Goal: Task Accomplishment & Management: Use online tool/utility

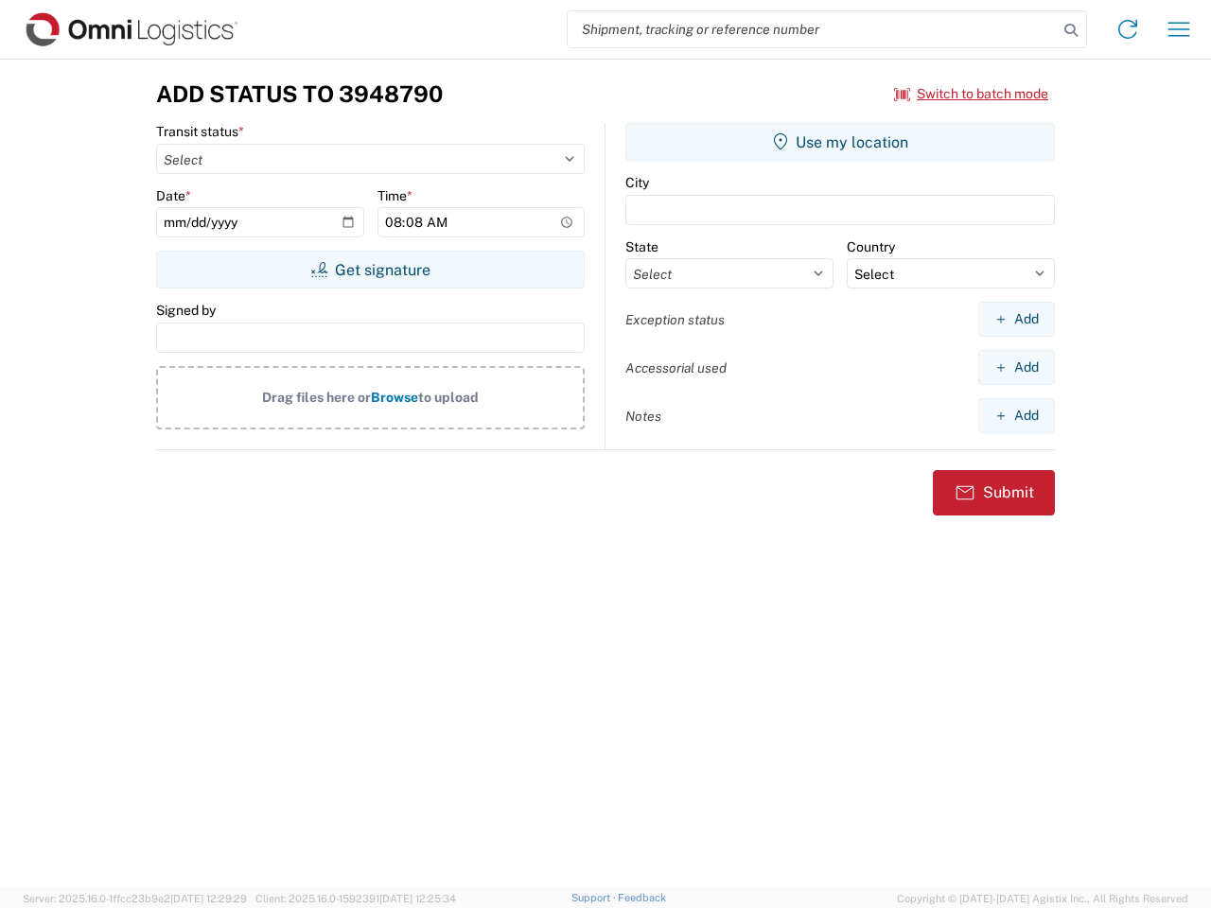
click at [812, 29] on input "search" at bounding box center [812, 29] width 490 height 36
click at [1071, 30] on icon at bounding box center [1070, 30] width 26 height 26
click at [1127, 29] on icon at bounding box center [1127, 29] width 30 height 30
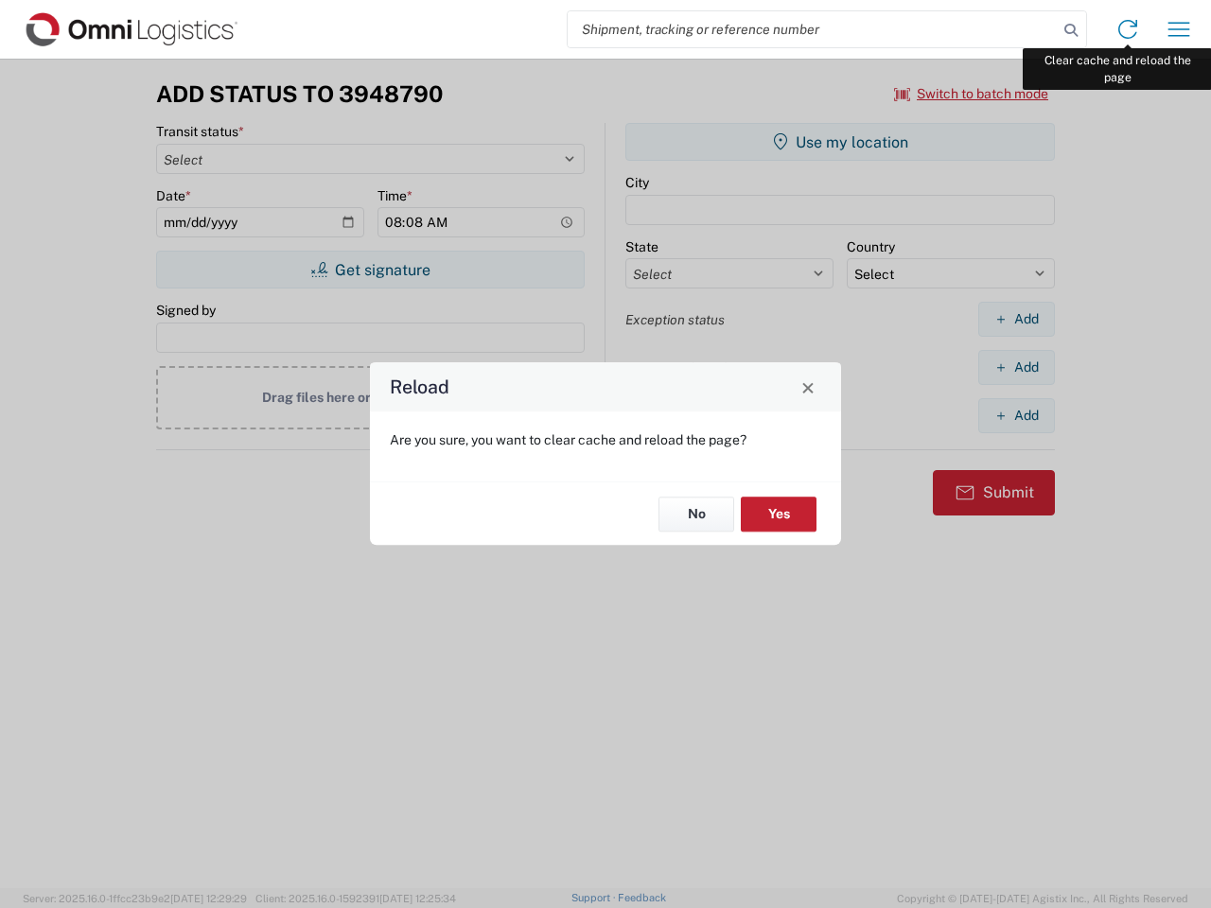
click at [1178, 29] on div "Reload Are you sure, you want to clear cache and reload the page? No Yes" at bounding box center [605, 454] width 1211 height 908
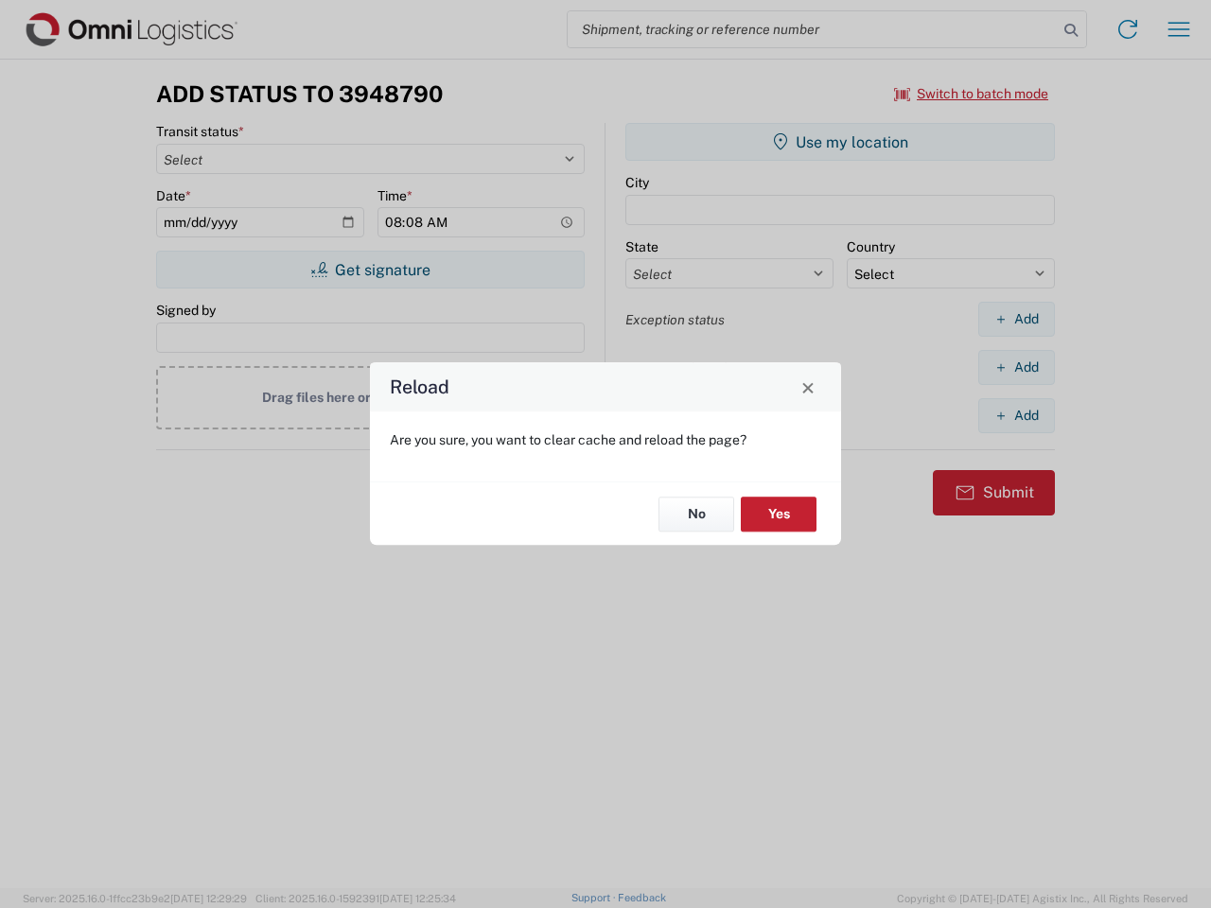
click at [971, 94] on div "Reload Are you sure, you want to clear cache and reload the page? No Yes" at bounding box center [605, 454] width 1211 height 908
click at [370, 270] on div "Reload Are you sure, you want to clear cache and reload the page? No Yes" at bounding box center [605, 454] width 1211 height 908
click at [840, 142] on div "Reload Are you sure, you want to clear cache and reload the page? No Yes" at bounding box center [605, 454] width 1211 height 908
click at [1016, 319] on div "Reload Are you sure, you want to clear cache and reload the page? No Yes" at bounding box center [605, 454] width 1211 height 908
click at [1016, 367] on div "Reload Are you sure, you want to clear cache and reload the page? No Yes" at bounding box center [605, 454] width 1211 height 908
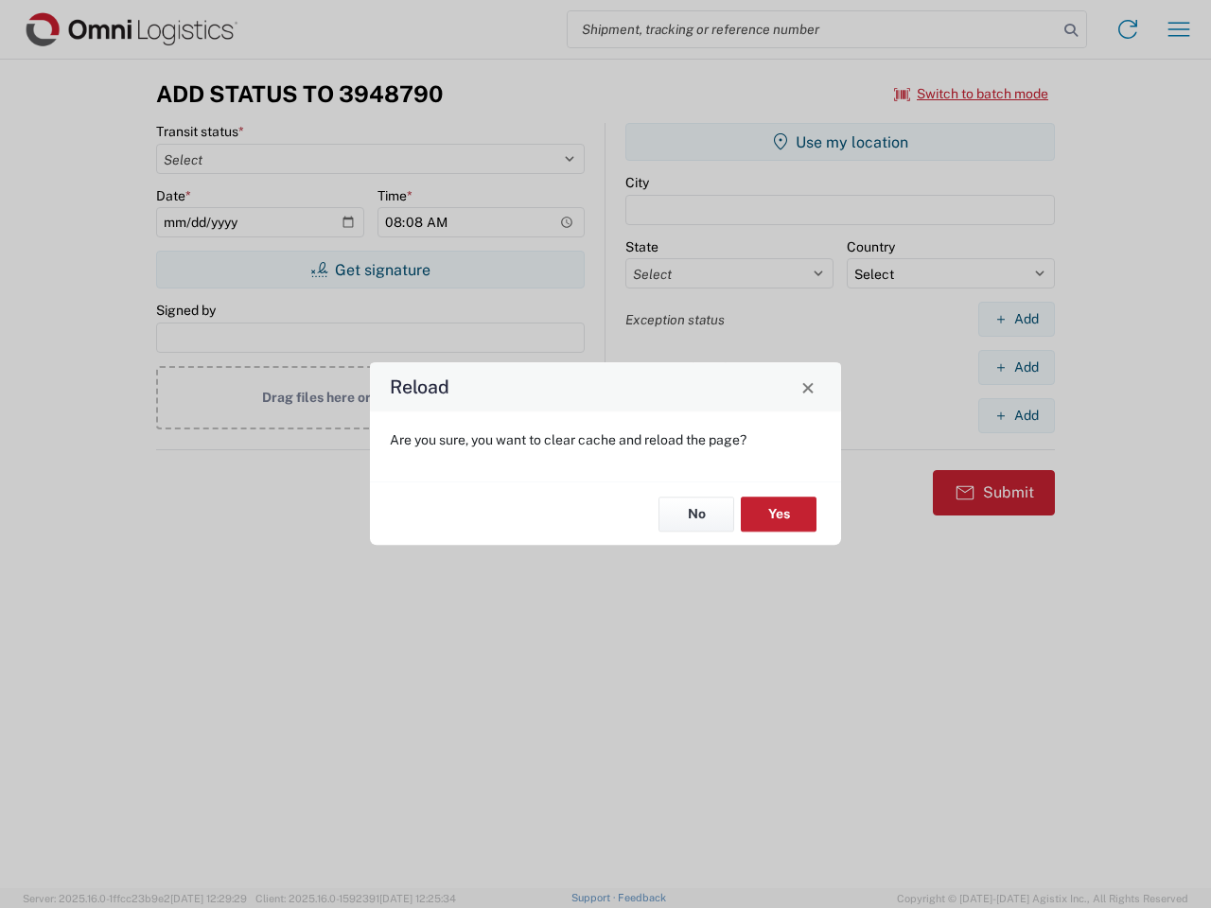
click at [1016, 415] on div "Reload Are you sure, you want to clear cache and reload the page? No Yes" at bounding box center [605, 454] width 1211 height 908
